Goal: Complete application form

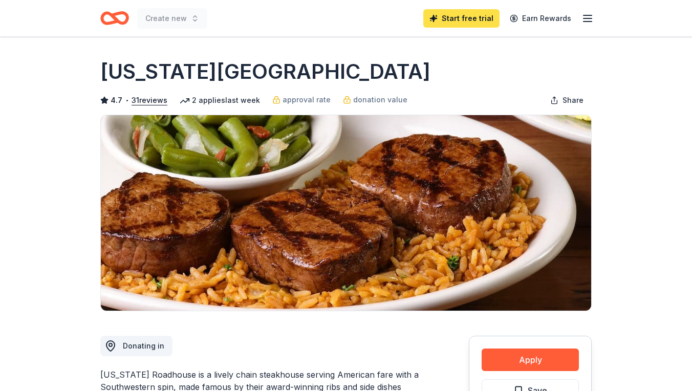
click at [475, 17] on link "Start free trial" at bounding box center [461, 18] width 76 height 18
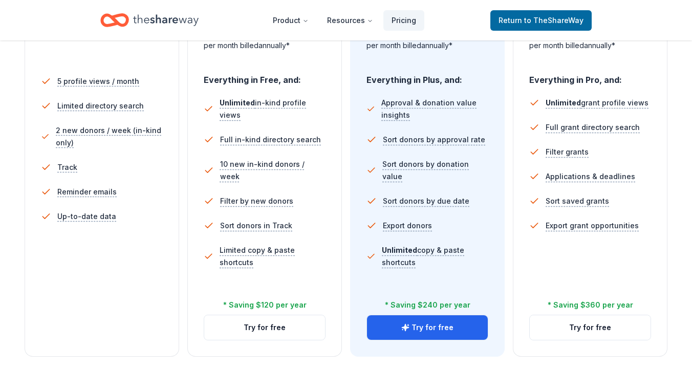
scroll to position [296, 0]
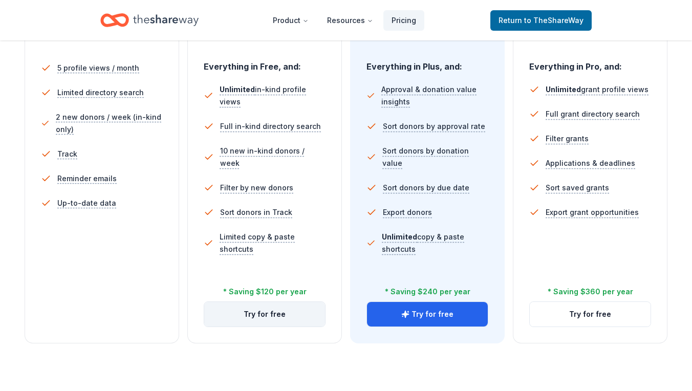
click at [278, 311] on button "Try for free" at bounding box center [264, 314] width 121 height 25
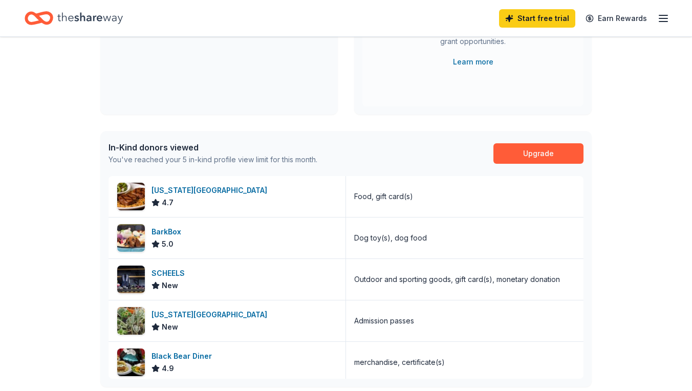
scroll to position [182, 0]
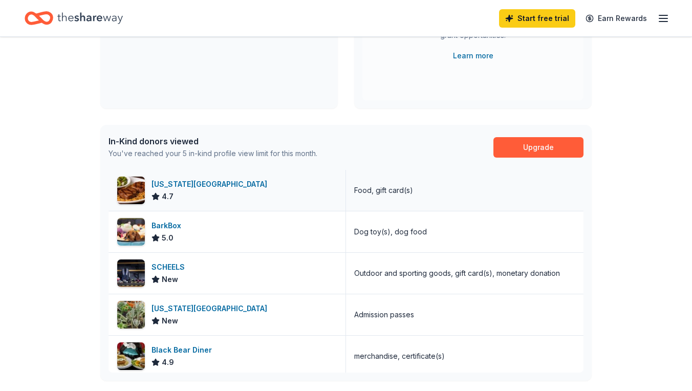
click at [173, 187] on div "[US_STATE][GEOGRAPHIC_DATA]" at bounding box center [211, 184] width 120 height 12
click at [182, 182] on div "[US_STATE][GEOGRAPHIC_DATA]" at bounding box center [211, 184] width 120 height 12
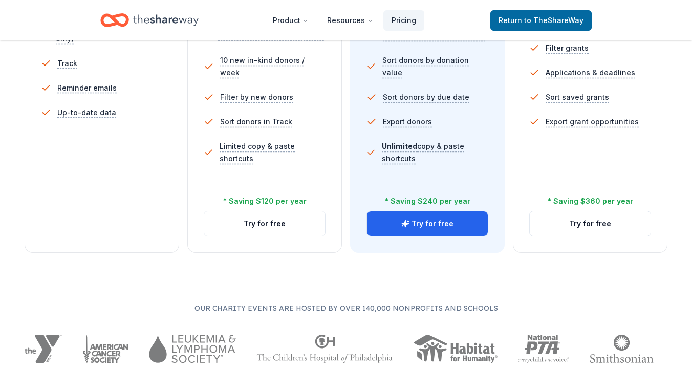
scroll to position [387, 0]
click at [262, 221] on button "Try for free" at bounding box center [264, 223] width 121 height 25
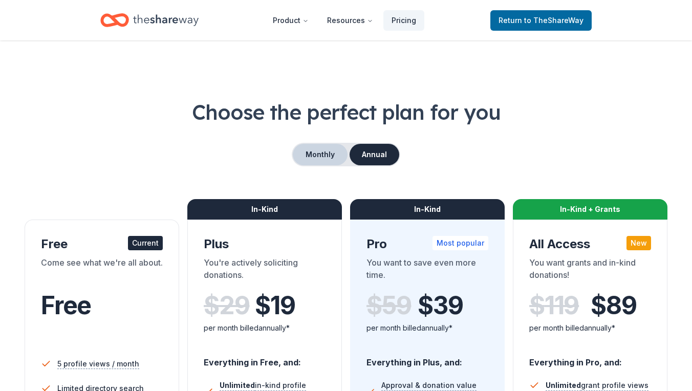
click at [323, 155] on button "Monthly" at bounding box center [320, 154] width 55 height 21
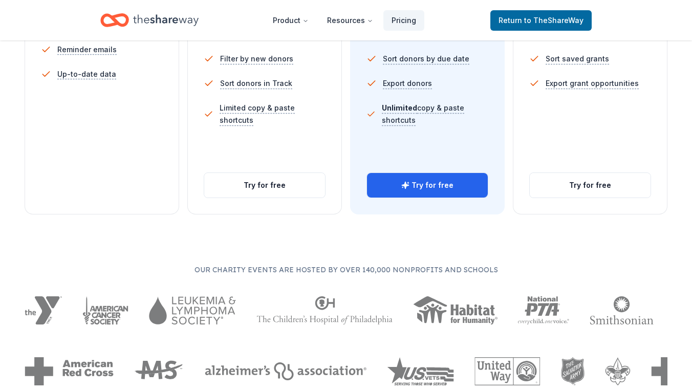
scroll to position [427, 0]
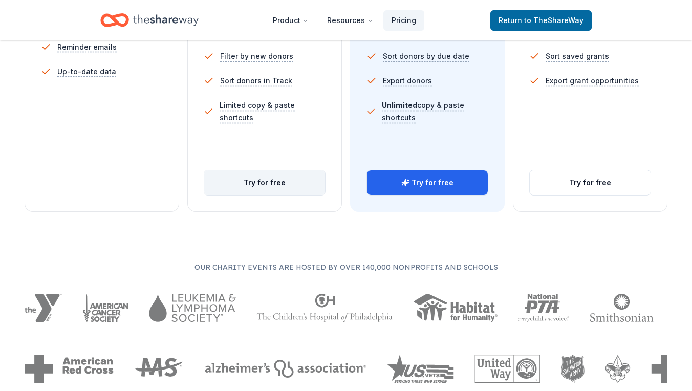
click at [260, 185] on button "Try for free" at bounding box center [264, 182] width 121 height 25
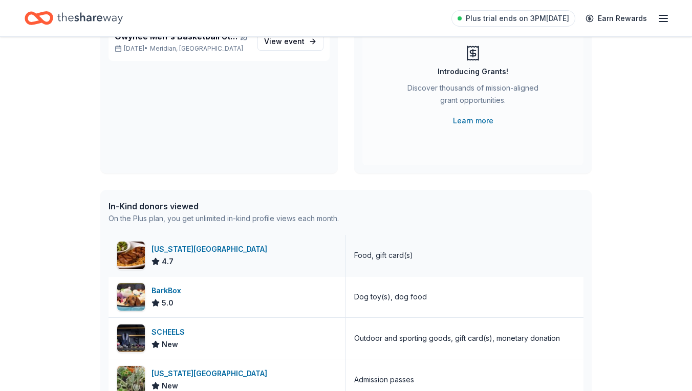
click at [193, 248] on div "[US_STATE][GEOGRAPHIC_DATA]" at bounding box center [211, 249] width 120 height 12
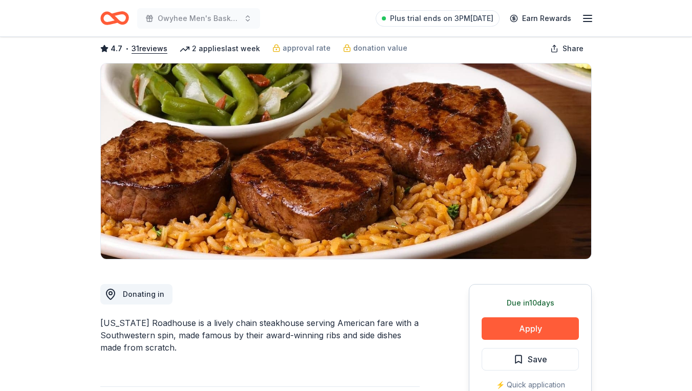
scroll to position [74, 0]
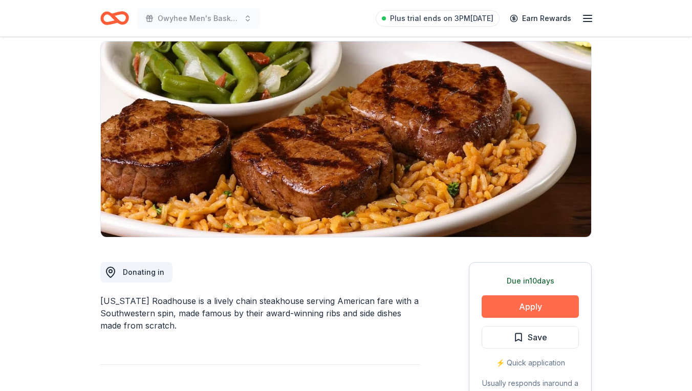
click at [528, 308] on button "Apply" at bounding box center [530, 306] width 97 height 23
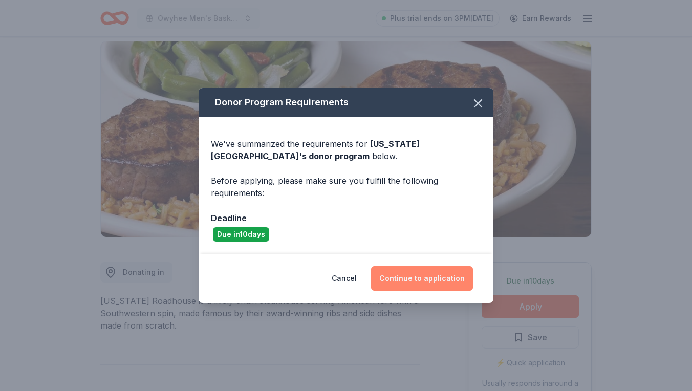
click at [442, 280] on button "Continue to application" at bounding box center [422, 278] width 102 height 25
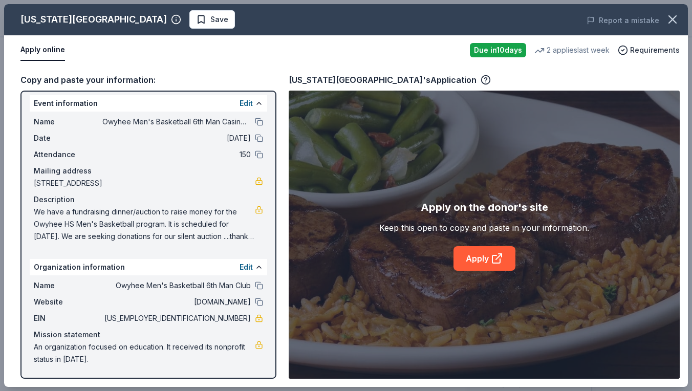
scroll to position [5, 0]
click at [483, 257] on link "Apply" at bounding box center [484, 258] width 62 height 25
click at [109, 183] on span "3650 North Owyhee Storm Avenue, Meridian, ID 83646" at bounding box center [144, 183] width 221 height 12
drag, startPoint x: 208, startPoint y: 318, endPoint x: 248, endPoint y: 320, distance: 39.9
click at [248, 320] on span "99-4969605" at bounding box center [176, 318] width 148 height 12
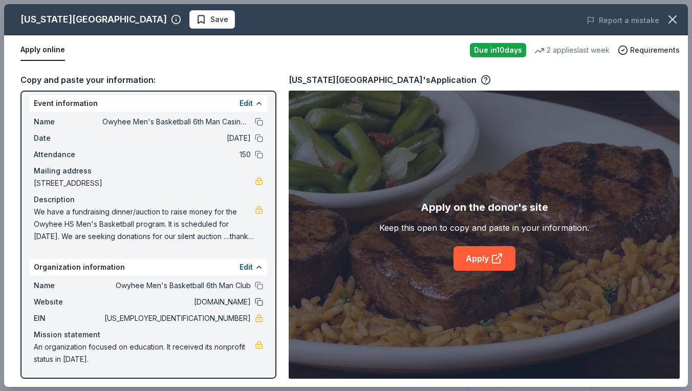
click at [259, 304] on button at bounding box center [259, 302] width 8 height 8
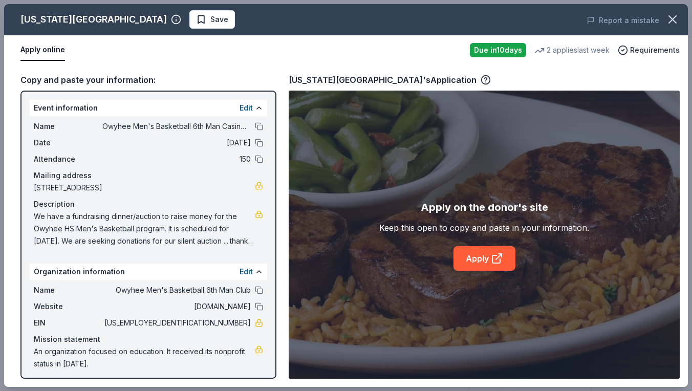
scroll to position [0, 0]
click at [196, 19] on span "Save" at bounding box center [212, 19] width 32 height 12
click at [674, 22] on icon "button" at bounding box center [672, 19] width 14 height 14
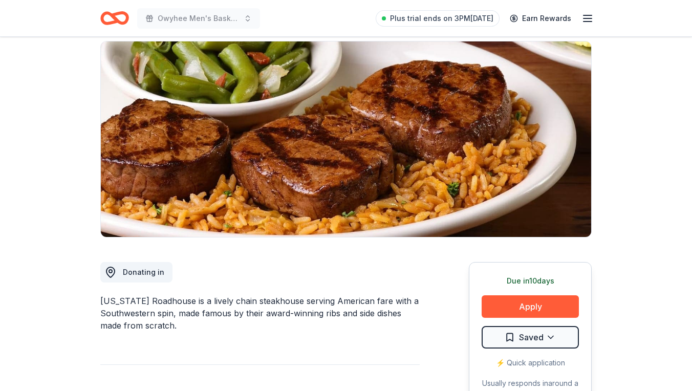
click at [583, 17] on icon "button" at bounding box center [587, 18] width 12 height 12
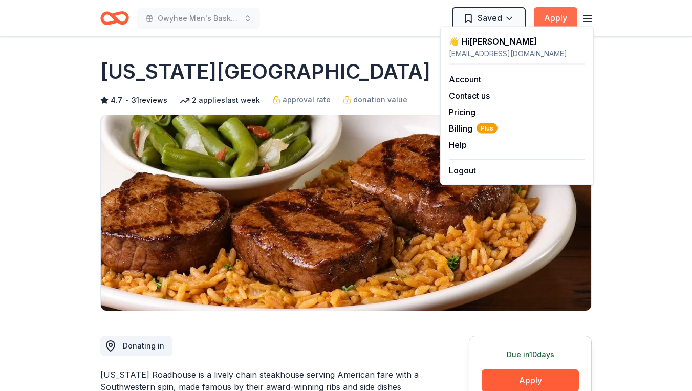
click at [561, 18] on button "Apply" at bounding box center [556, 18] width 44 height 23
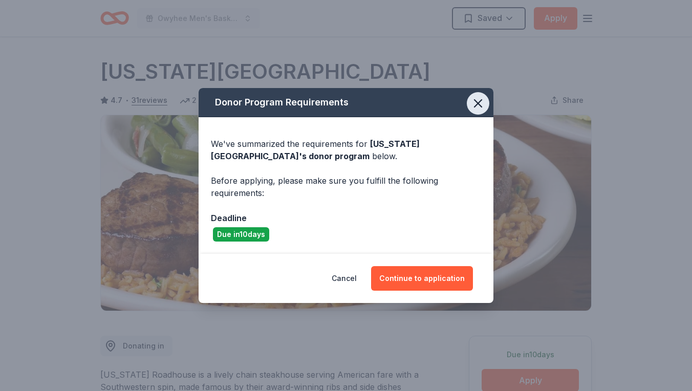
click at [476, 105] on icon "button" at bounding box center [477, 103] width 7 height 7
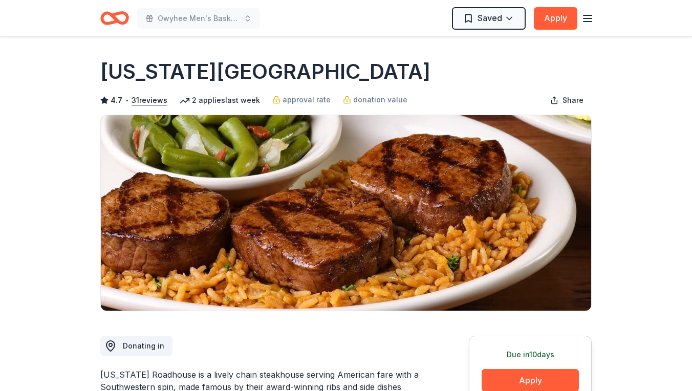
click at [586, 20] on icon "button" at bounding box center [587, 18] width 12 height 12
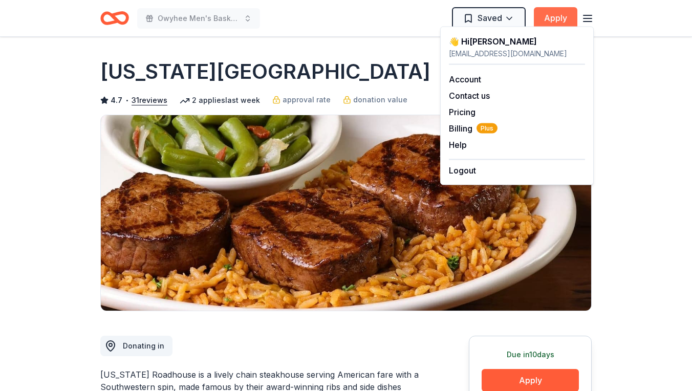
click at [556, 14] on button "Apply" at bounding box center [556, 18] width 44 height 23
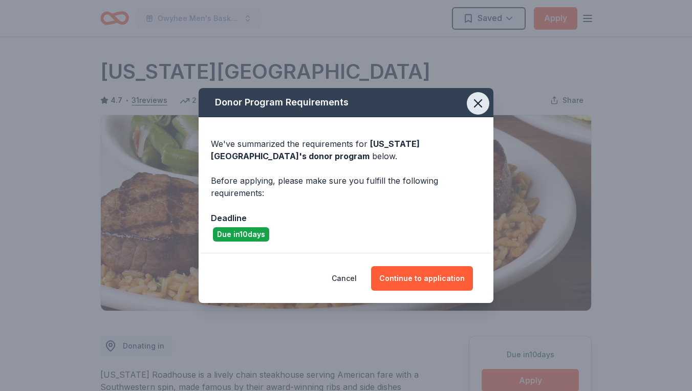
click at [479, 102] on icon "button" at bounding box center [477, 103] width 7 height 7
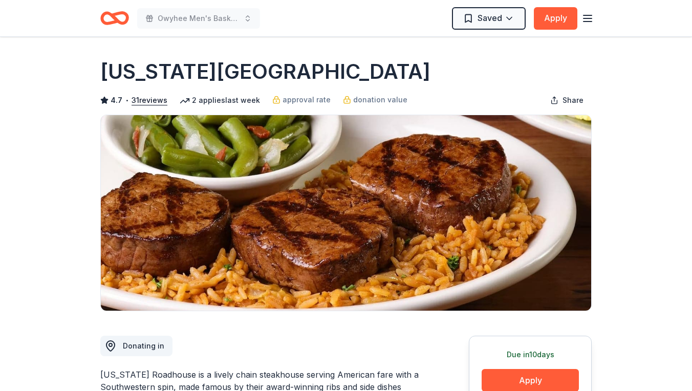
click at [107, 16] on icon "Home" at bounding box center [114, 18] width 29 height 24
